Goal: Information Seeking & Learning: Find specific page/section

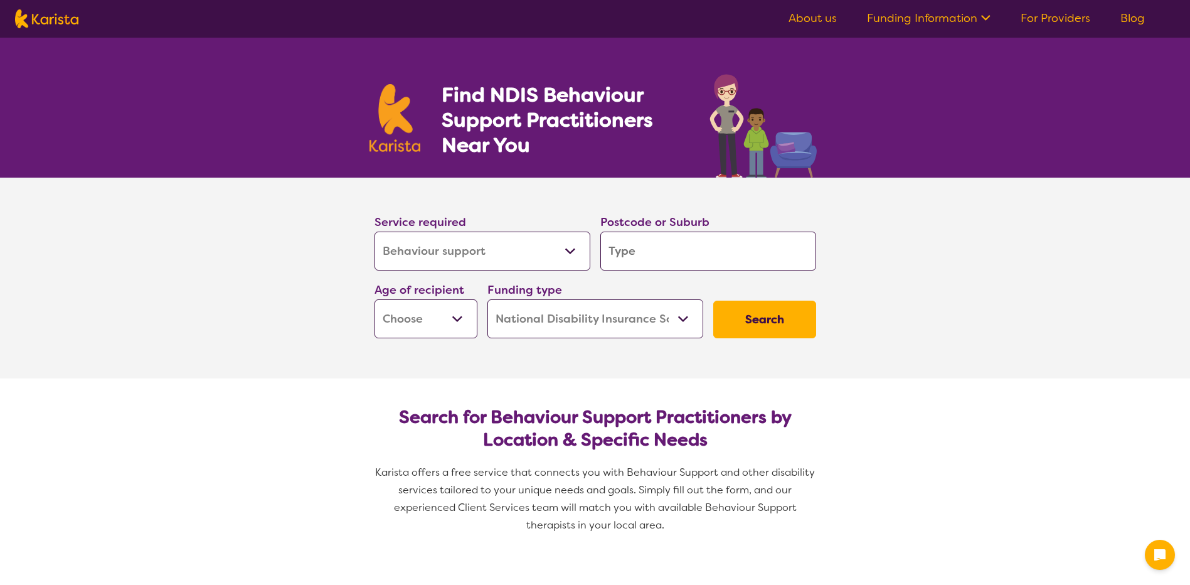
select select "Behaviour support"
select select "NDIS"
select select "Behaviour support"
select select "NDIS"
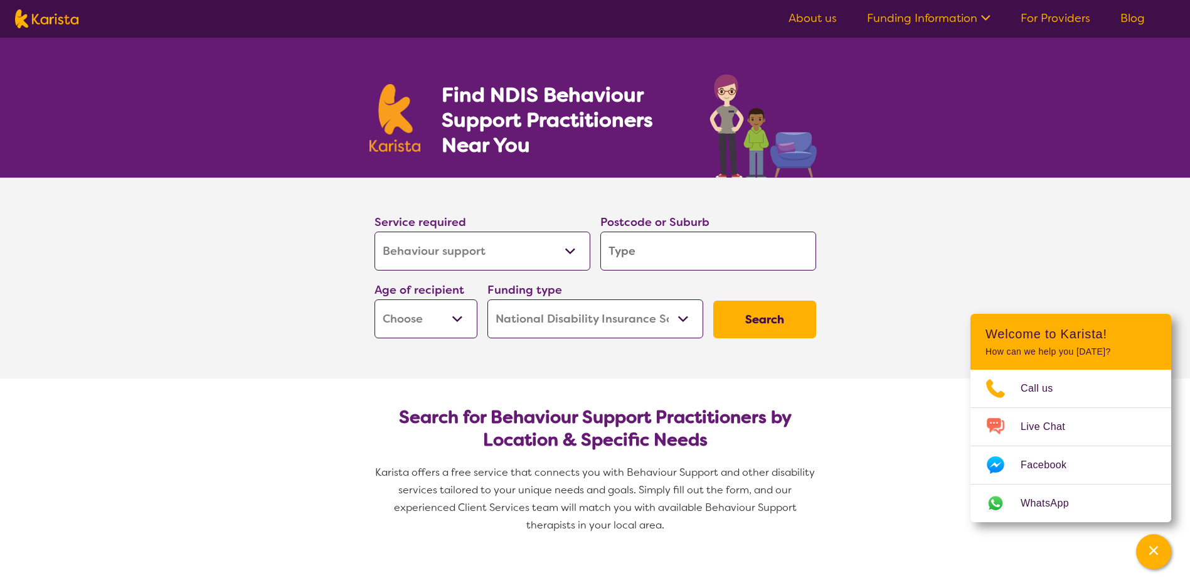
select select "Psychology"
click at [374, 231] on select "Allied Health Assistant Assessment ([MEDICAL_DATA] or [MEDICAL_DATA]) Behaviour…" at bounding box center [482, 250] width 216 height 39
select select "Psychology"
click at [718, 245] on input "search" at bounding box center [708, 250] width 216 height 39
click at [707, 245] on input "search" at bounding box center [708, 250] width 216 height 39
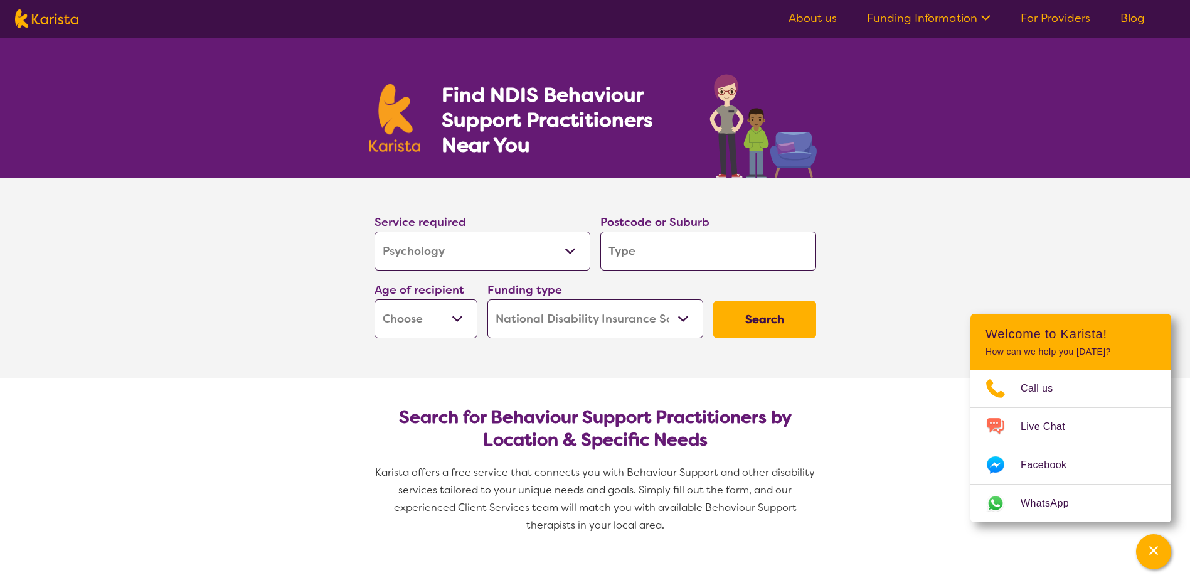
type input "W"
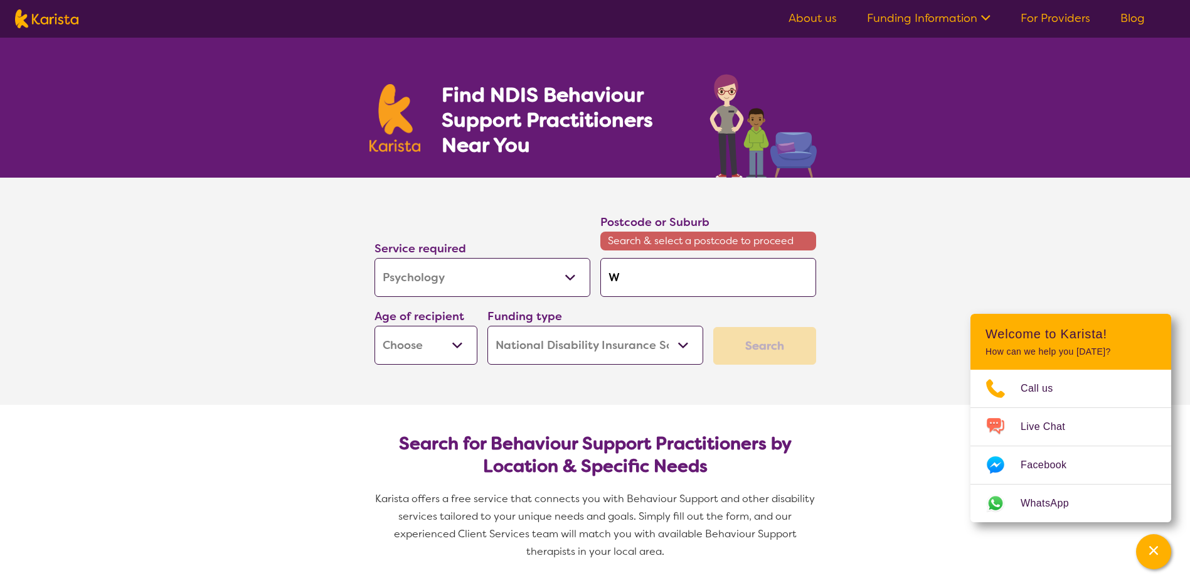
type input "Wa"
type input "War"
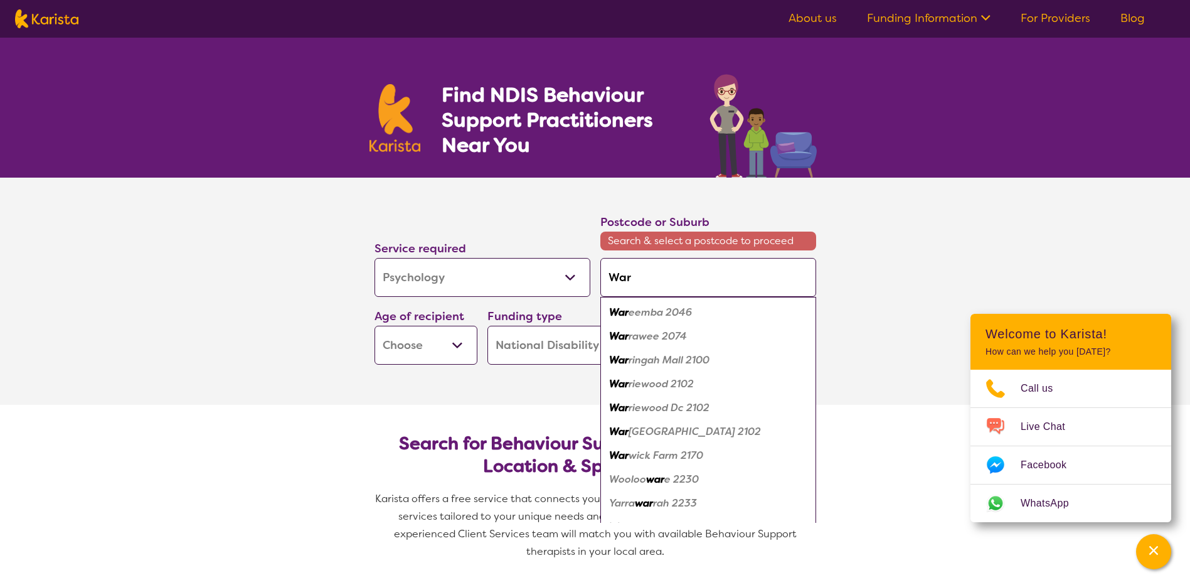
type input "Warn"
type input "Warna"
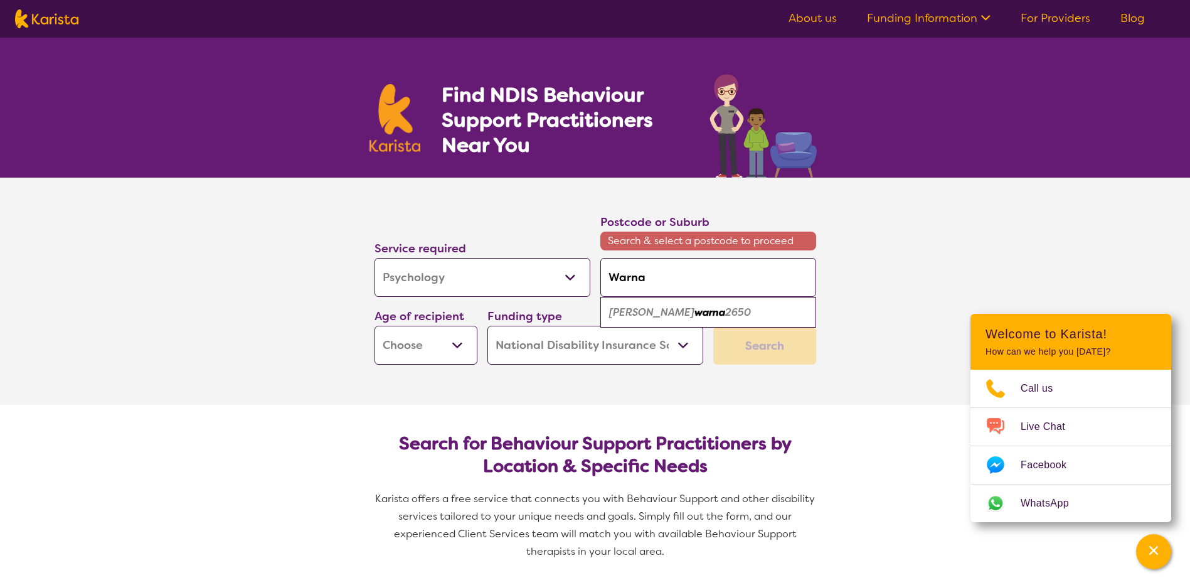
type input "Warnam"
type input "Warnamb"
type input "Warnambo"
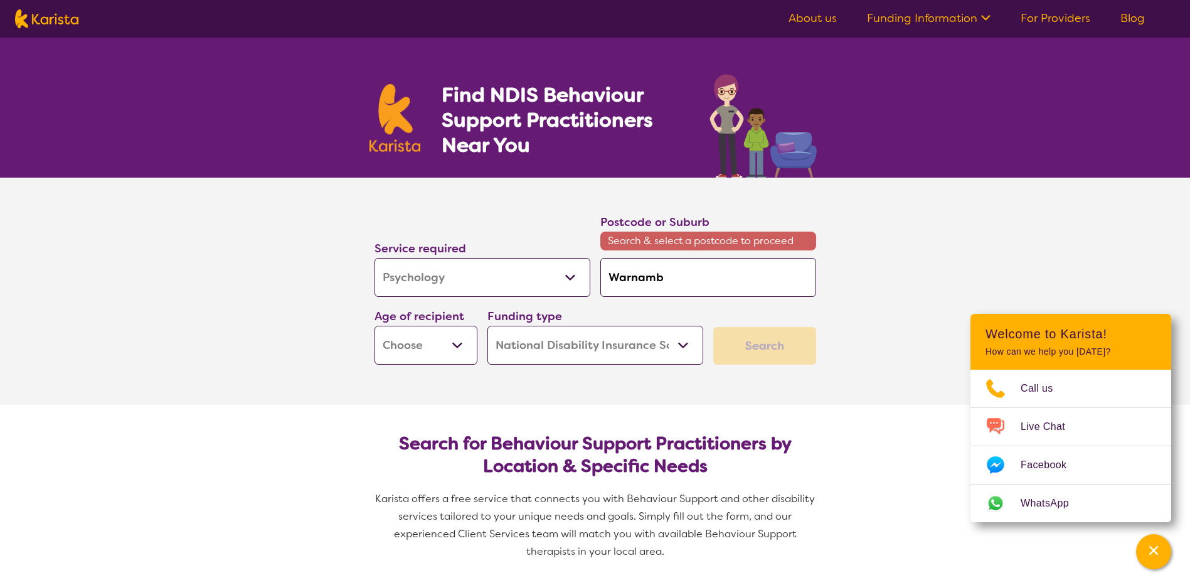
type input "Warnambo"
type input "Warnamboo"
type input "Warnambool"
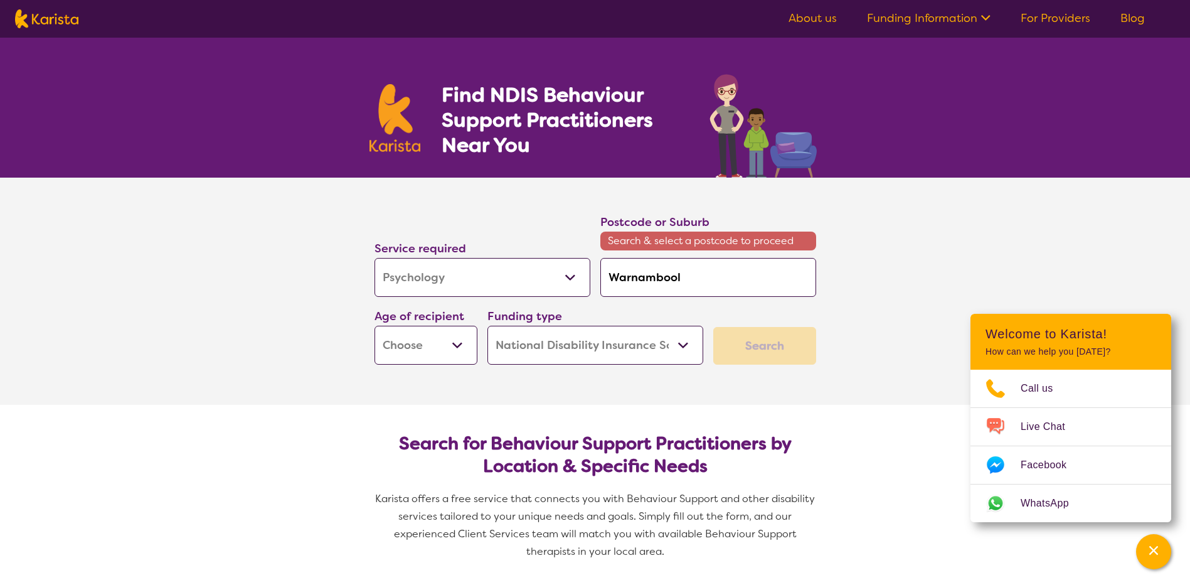
type input "Warnambool"
click at [462, 347] on select "Early Childhood - 0 to 9 Child - 10 to 11 Adolescent - 12 to 17 Adult - 18 to 6…" at bounding box center [425, 345] width 103 height 39
select select "EC"
click at [374, 326] on select "Early Childhood - 0 to 9 Child - 10 to 11 Adolescent - 12 to 17 Adult - 18 to 6…" at bounding box center [425, 345] width 103 height 39
select select "EC"
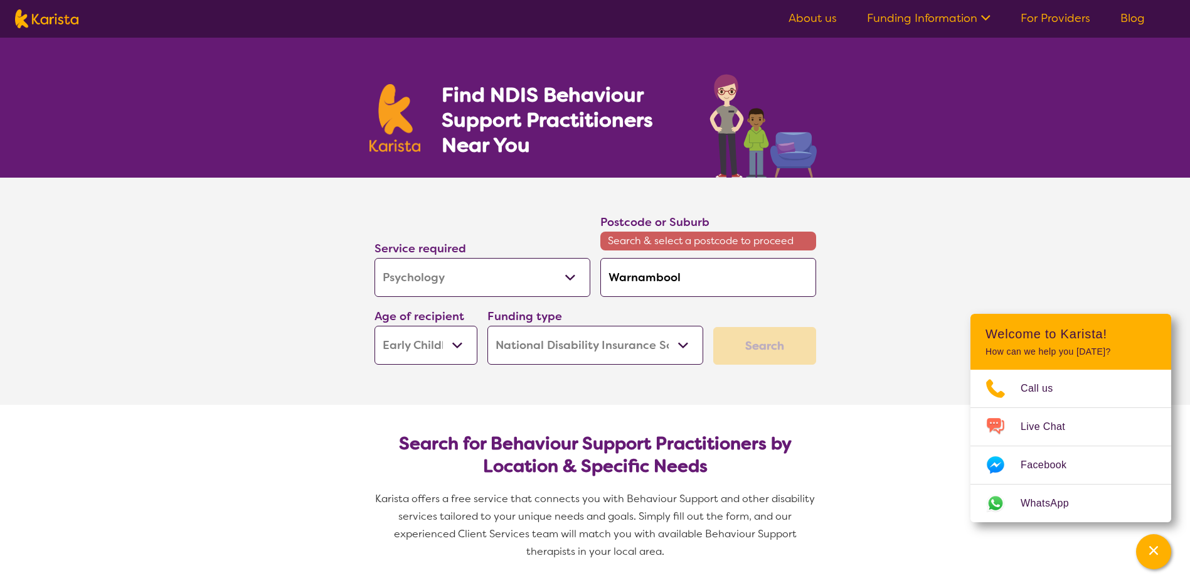
click at [683, 344] on select "Home Care Package (HCP) National Disability Insurance Scheme (NDIS) I don't know" at bounding box center [595, 345] width 216 height 39
click at [686, 284] on input "Warnambool" at bounding box center [708, 277] width 216 height 39
click at [686, 280] on input "Warnambool" at bounding box center [708, 277] width 216 height 39
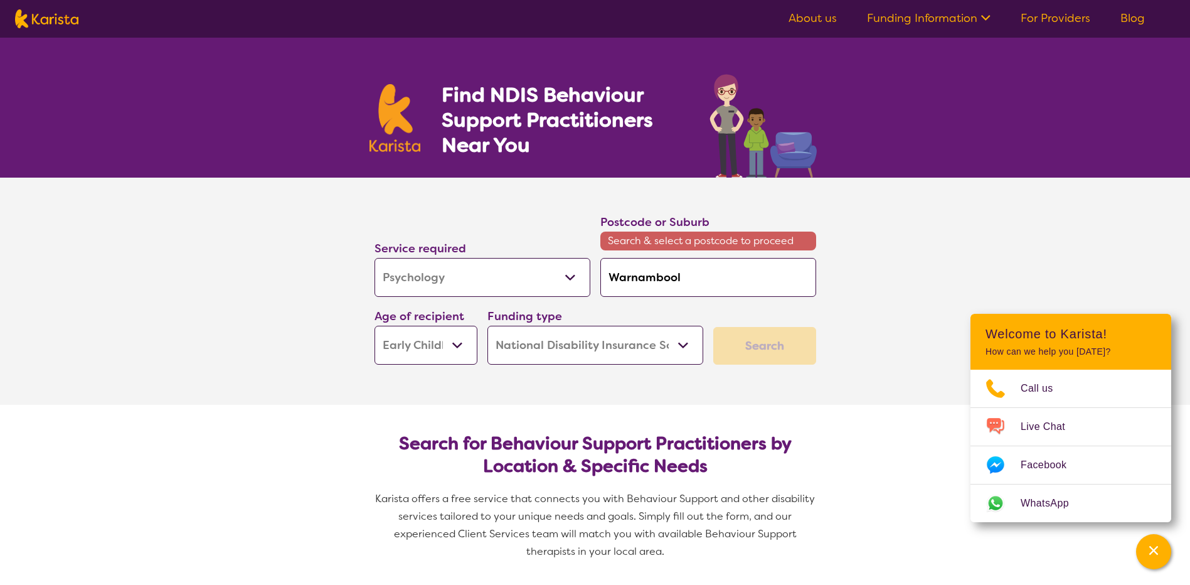
click at [686, 280] on input "Warnambool" at bounding box center [708, 277] width 216 height 39
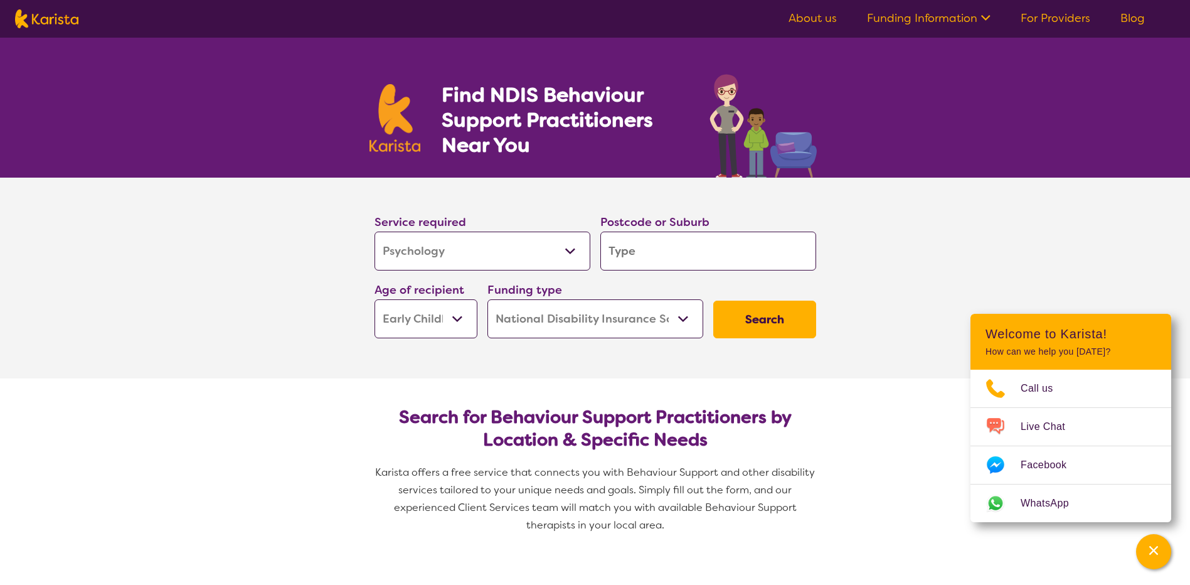
type input "w"
type input "wa"
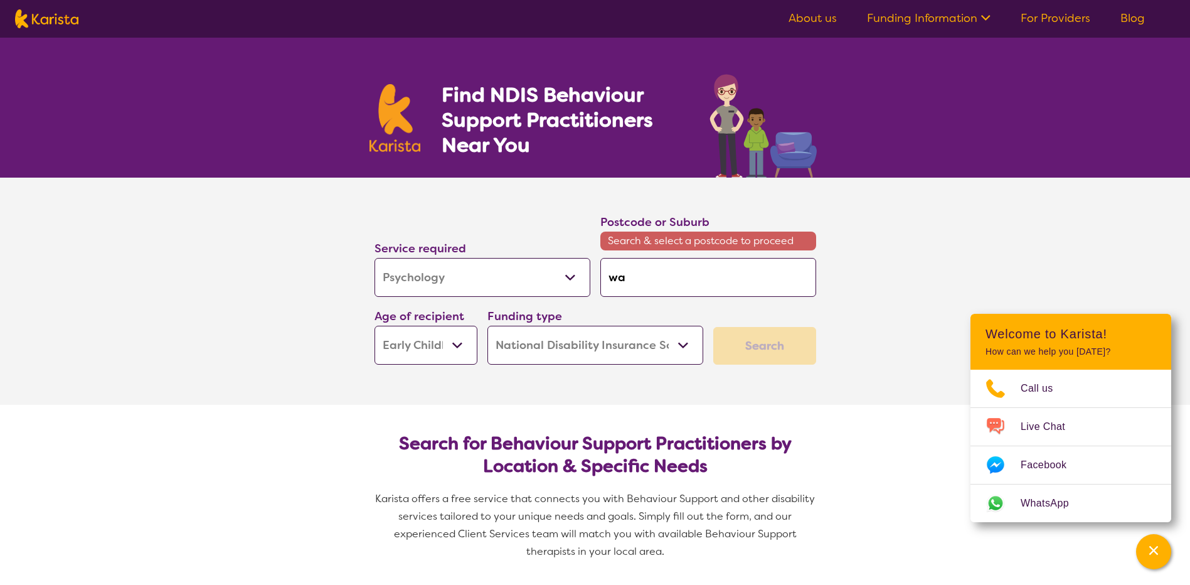
type input "war"
type input "warr"
type input "warrn"
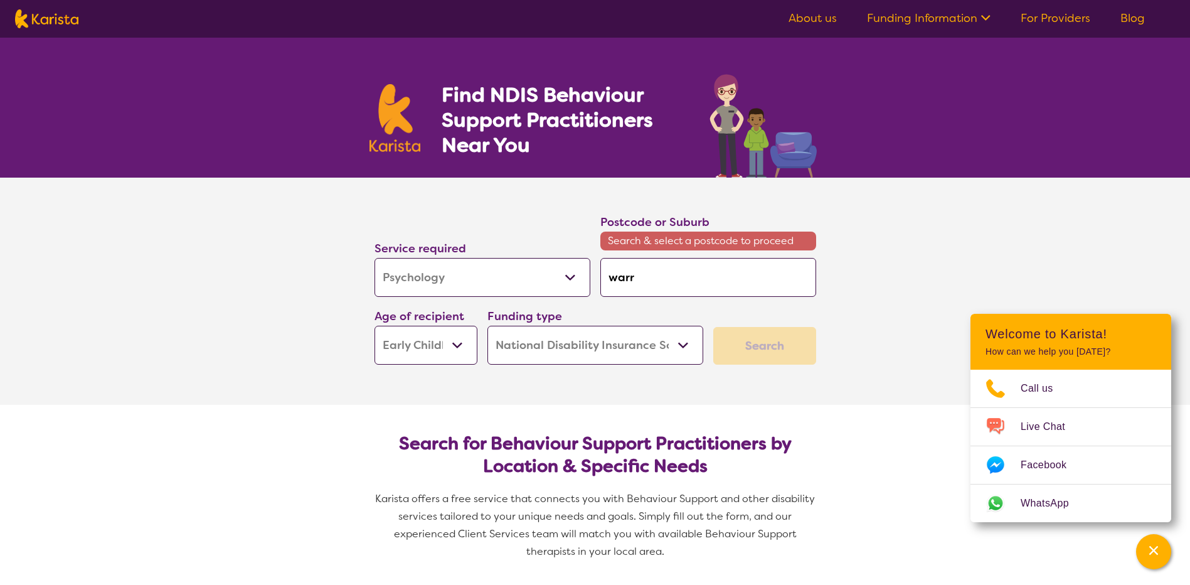
type input "warrn"
click at [672, 316] on em "ambool 3280" at bounding box center [671, 311] width 66 height 13
type input "3280"
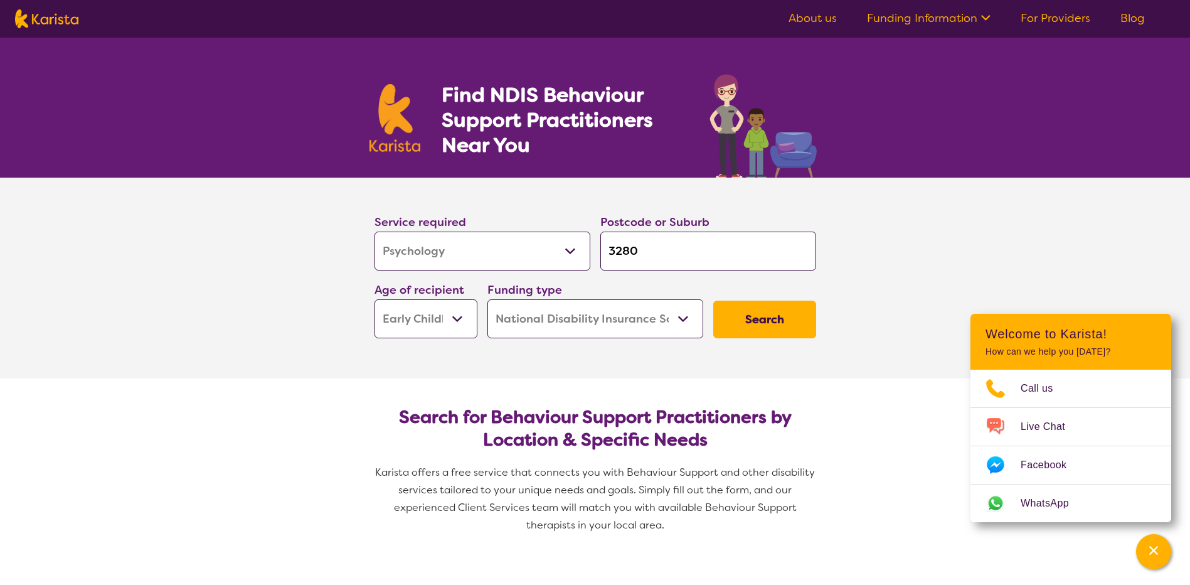
click at [747, 322] on button "Search" at bounding box center [764, 319] width 103 height 38
